Goal: Navigation & Orientation: Find specific page/section

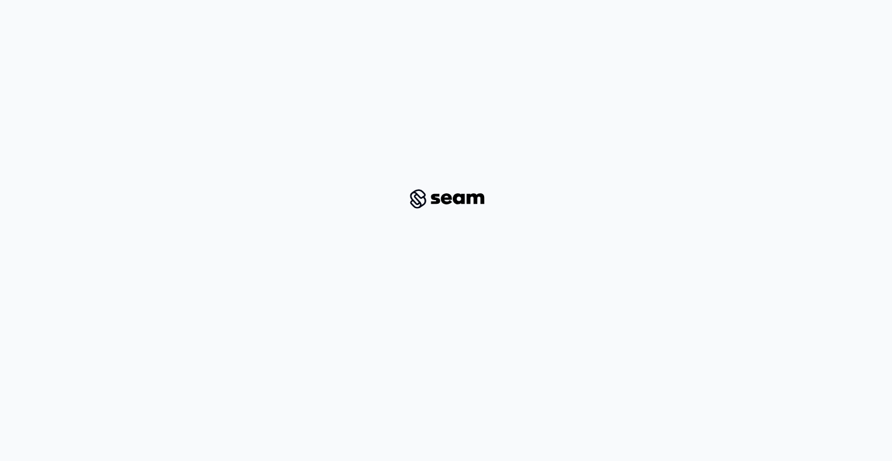
click at [540, 379] on html at bounding box center [446, 189] width 892 height 379
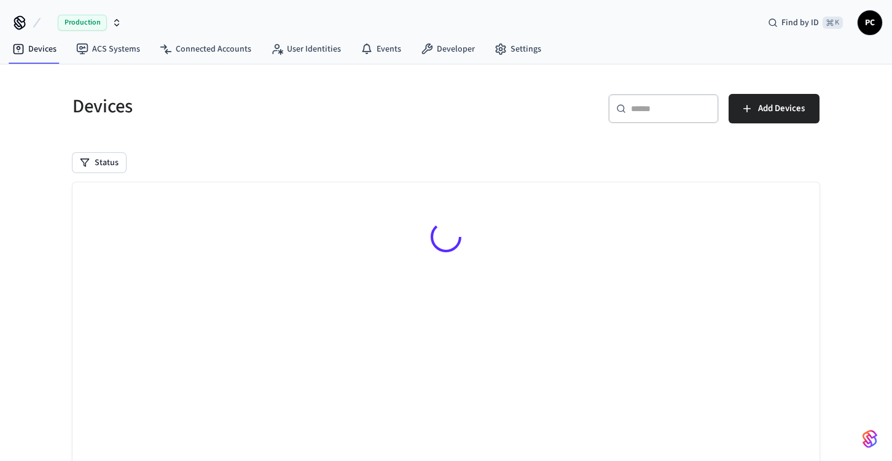
click at [15, 22] on icon at bounding box center [20, 22] width 10 height 10
click at [37, 44] on link "Devices" at bounding box center [34, 49] width 64 height 22
click at [132, 54] on link "ACS Systems" at bounding box center [108, 49] width 84 height 22
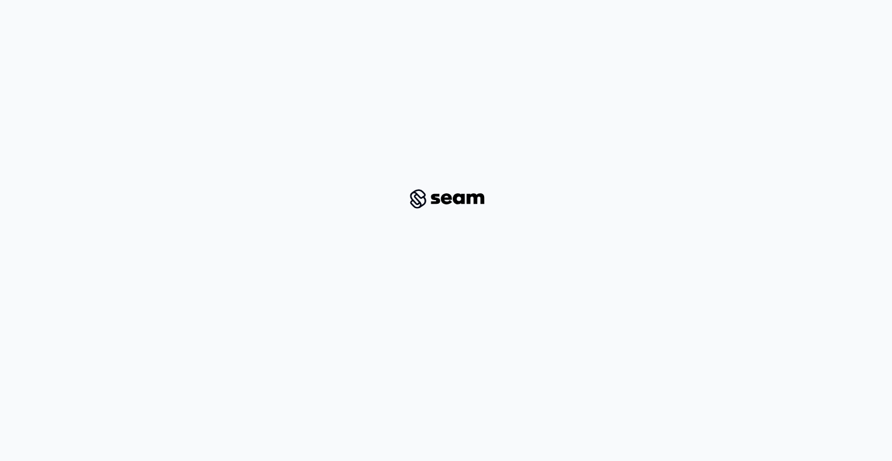
click at [514, 142] on div at bounding box center [445, 199] width 833 height 359
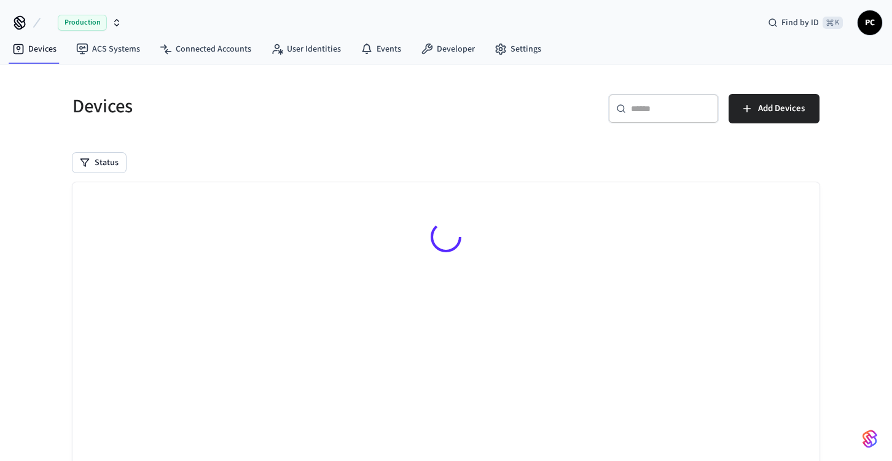
click at [403, 120] on div "Devices" at bounding box center [248, 106] width 381 height 54
click at [92, 22] on span "Production" at bounding box center [82, 23] width 49 height 16
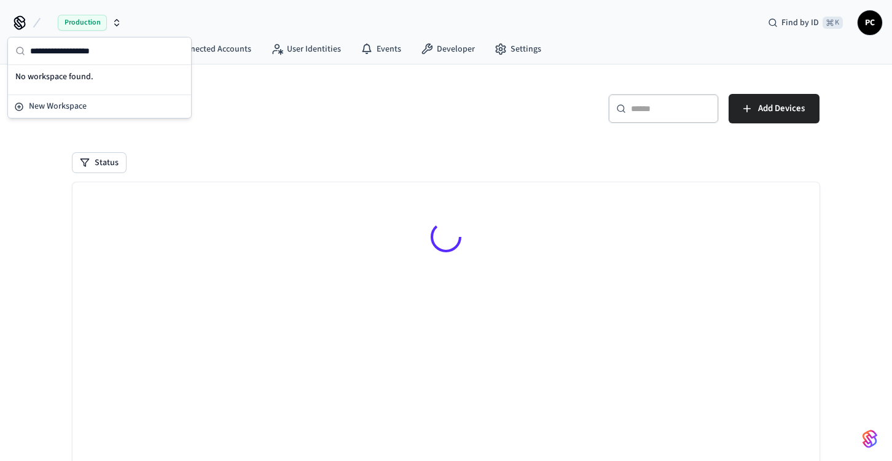
click at [19, 19] on icon at bounding box center [20, 22] width 10 height 10
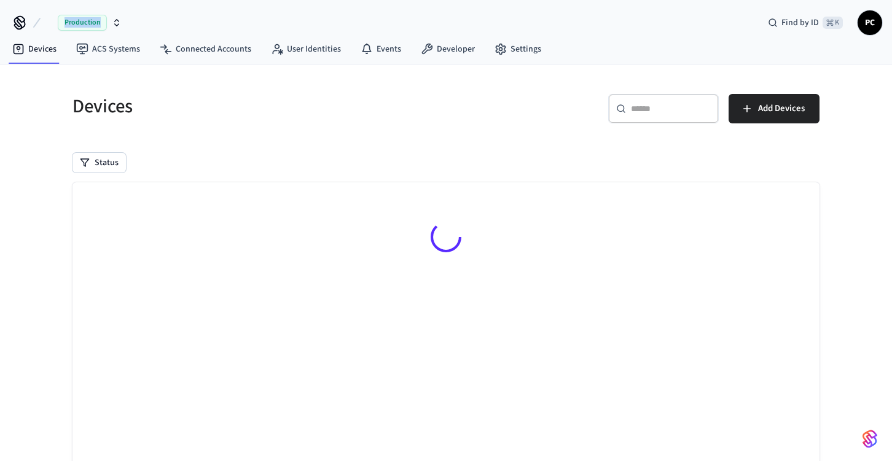
click at [19, 19] on icon at bounding box center [20, 22] width 10 height 10
click at [185, 80] on div "Devices" at bounding box center [248, 106] width 381 height 54
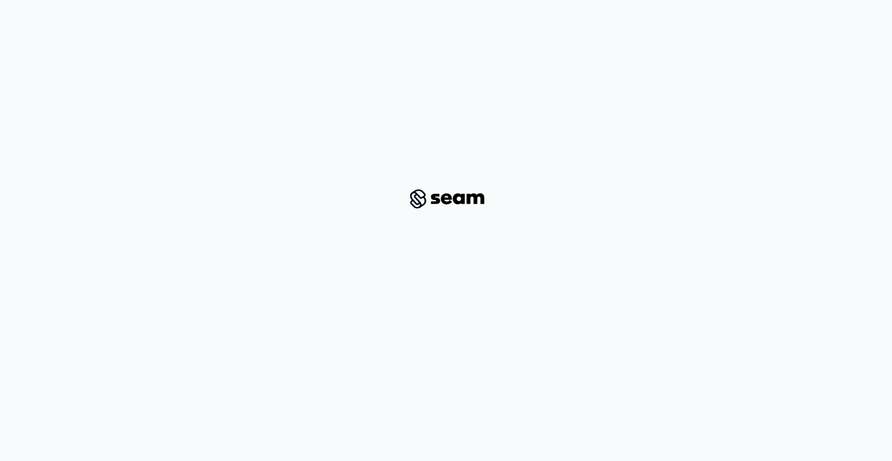
click at [524, 149] on div at bounding box center [445, 199] width 833 height 359
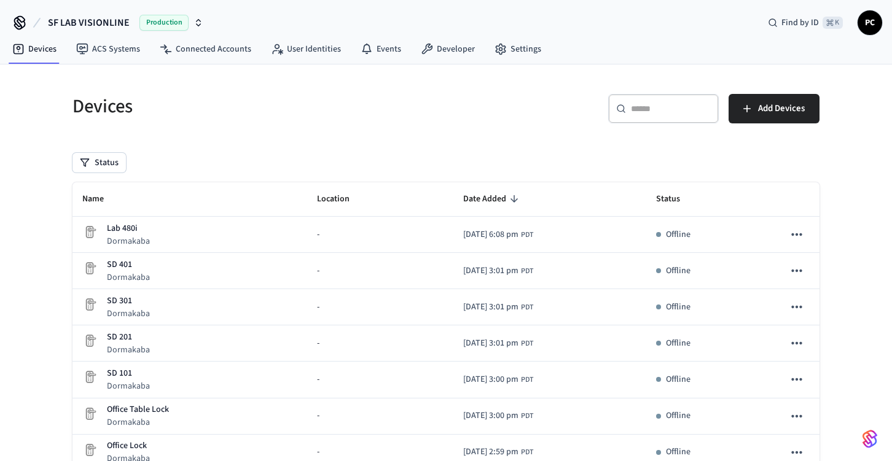
click at [516, 133] on div "Devices ​ ​ Add Devices Status Name Location Date Added Status Lab 480i Dormaka…" at bounding box center [446, 331] width 767 height 505
click at [120, 29] on span "SF LAB VISIONLINE" at bounding box center [89, 22] width 82 height 15
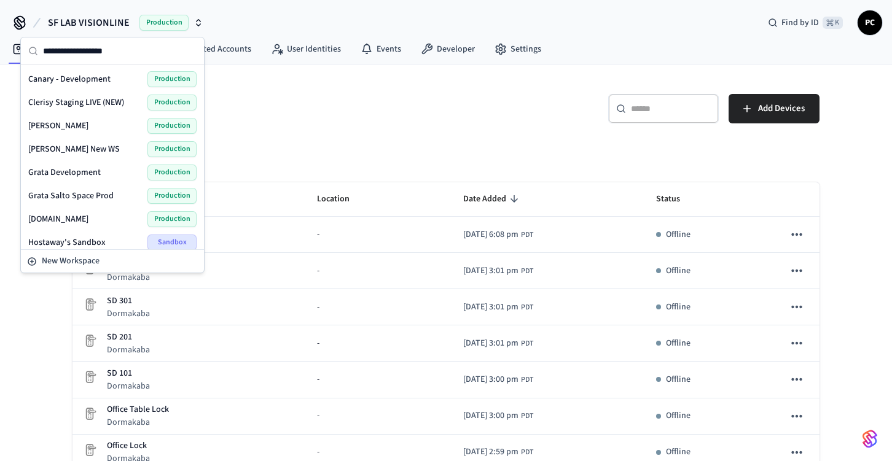
click at [114, 128] on div "[PERSON_NAME] - Vostio Production" at bounding box center [112, 126] width 168 height 16
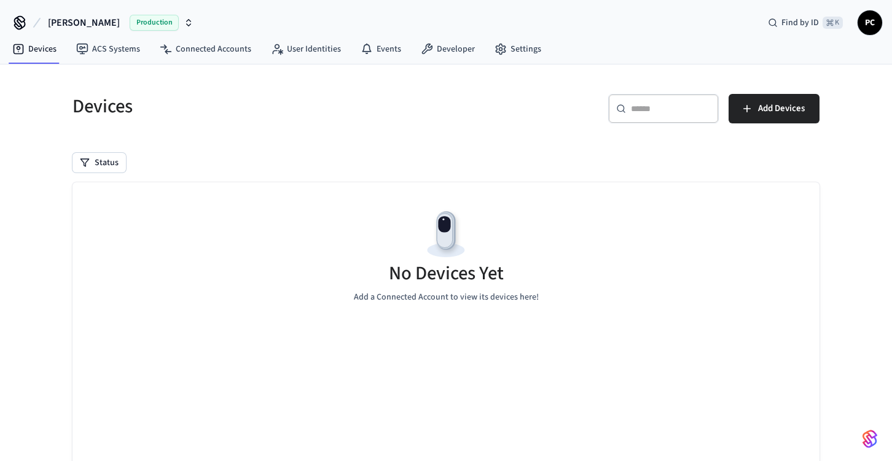
click at [722, 88] on div "​ ​ Add Devices" at bounding box center [629, 106] width 381 height 54
click at [284, 203] on div "No Devices Yet Add a Connected Account to view its devices here!" at bounding box center [446, 256] width 747 height 146
click at [85, 23] on span "[PERSON_NAME]" at bounding box center [84, 22] width 72 height 15
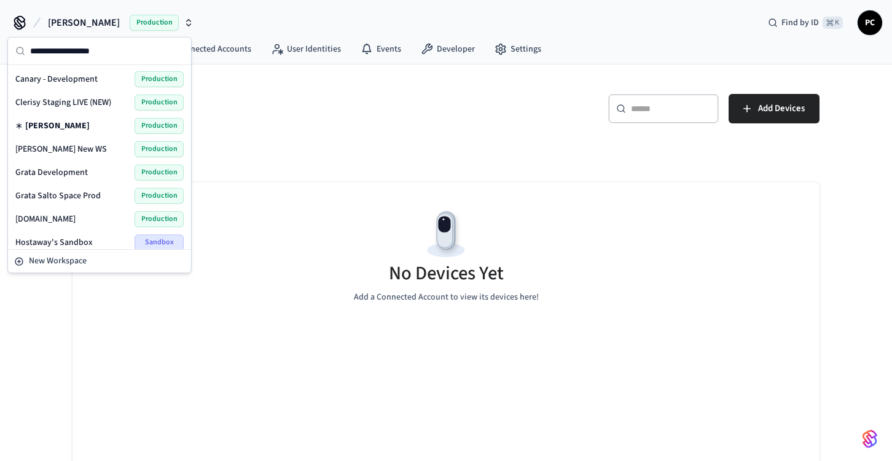
click at [95, 194] on span "Grata Salto Space Prod" at bounding box center [57, 196] width 85 height 12
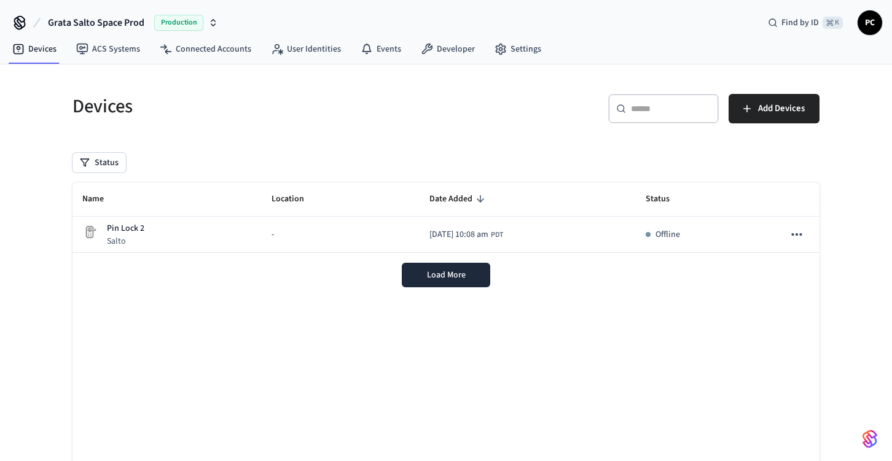
click at [158, 22] on span "Production" at bounding box center [178, 23] width 49 height 16
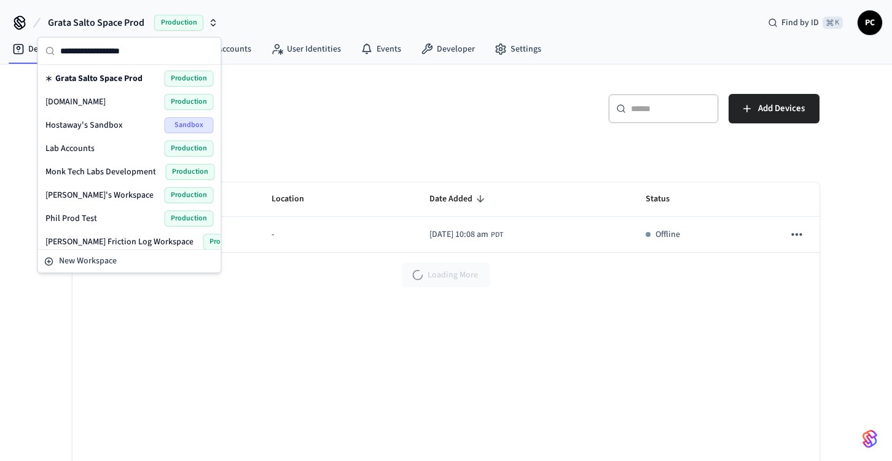
scroll to position [123, 0]
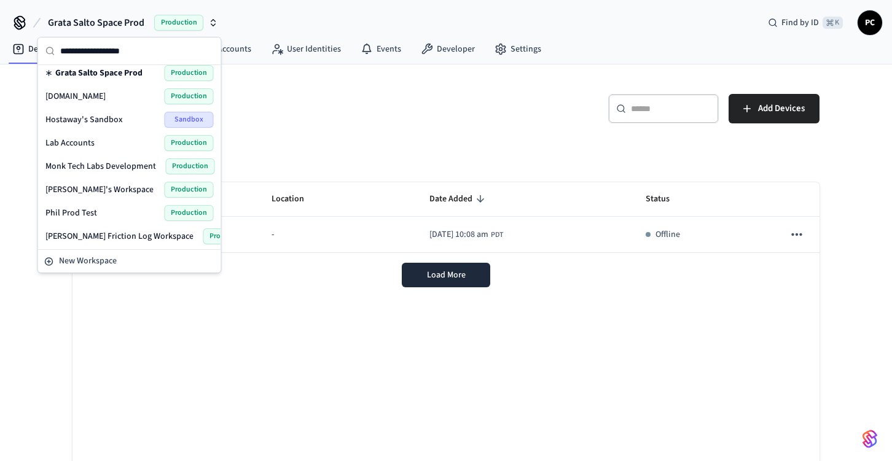
click at [138, 194] on div "[PERSON_NAME]'s Workspace Production" at bounding box center [129, 190] width 168 height 16
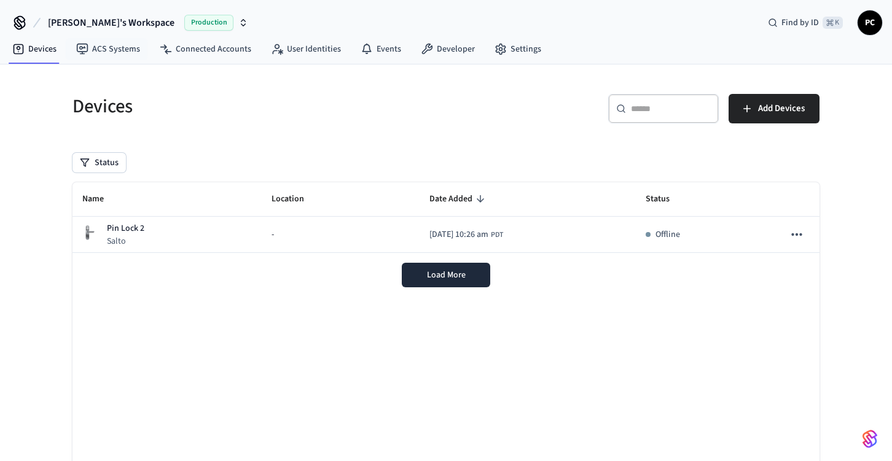
click at [130, 23] on button "[PERSON_NAME]'s Workspace Production" at bounding box center [148, 23] width 208 height 26
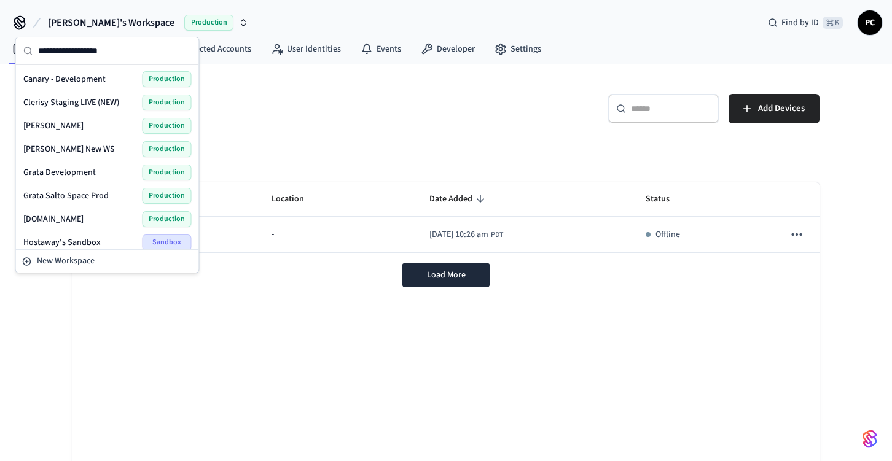
click at [101, 173] on div "Grata Development Production" at bounding box center [107, 173] width 168 height 16
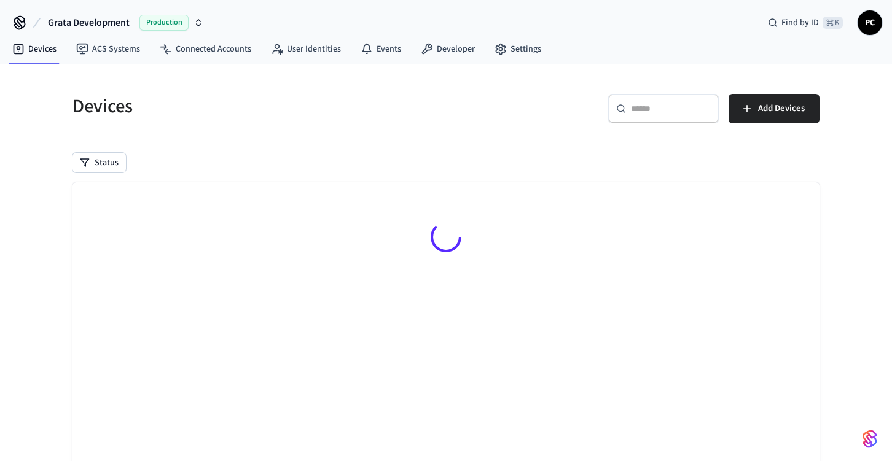
click at [497, 136] on div "Devices ​ ​ Add Devices Status Searching..." at bounding box center [446, 308] width 767 height 459
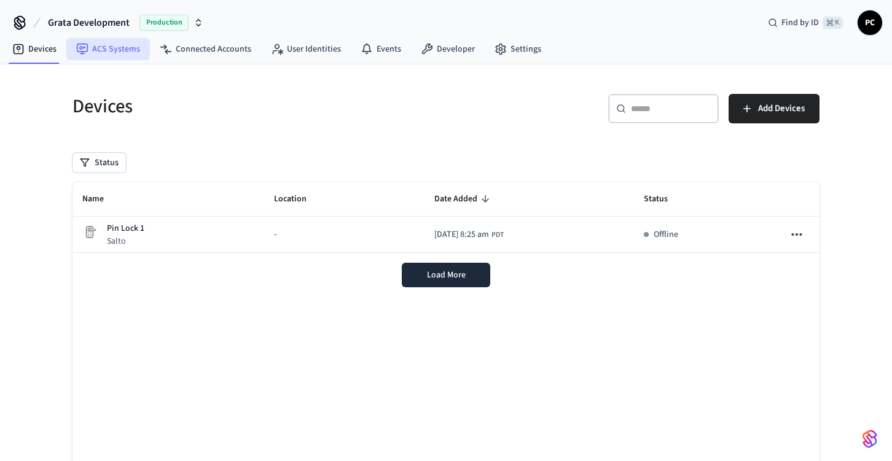
click at [128, 50] on link "ACS Systems" at bounding box center [108, 49] width 84 height 22
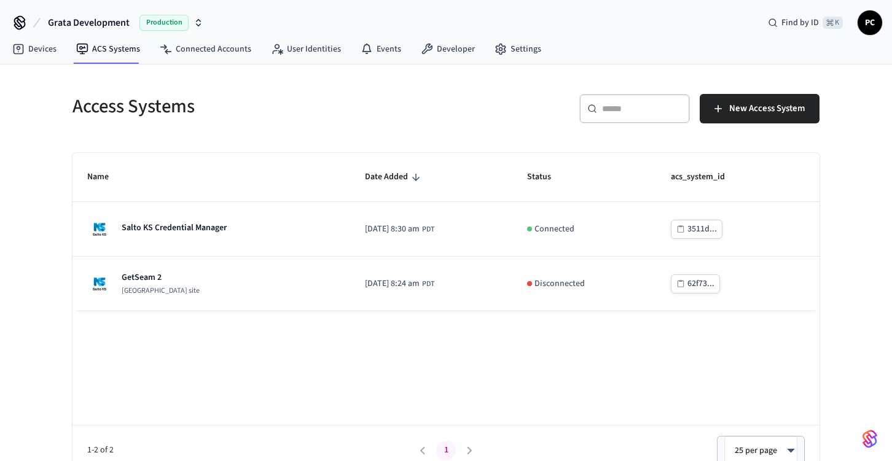
click at [328, 110] on h5 "Access Systems" at bounding box center [256, 106] width 366 height 25
